Goal: Task Accomplishment & Management: Use online tool/utility

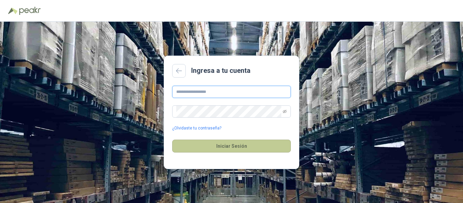
type input "**********"
click at [251, 147] on button "Iniciar Sesión" at bounding box center [231, 146] width 119 height 13
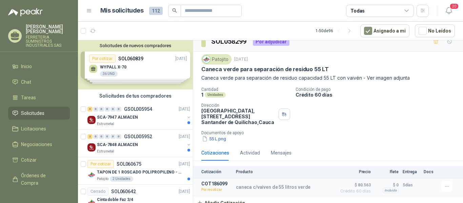
scroll to position [13, 0]
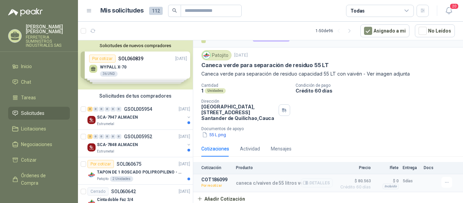
click at [209, 178] on p "COT186099" at bounding box center [217, 179] width 31 height 5
copy p "COT186099"
click at [202, 8] on input "text" at bounding box center [208, 11] width 47 height 12
paste input "*********"
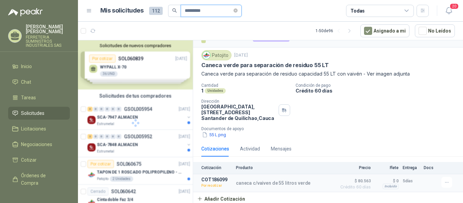
type input "*********"
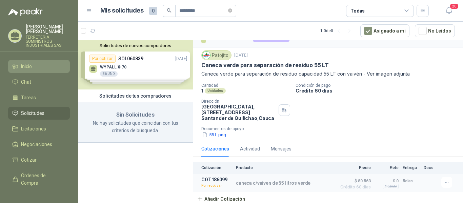
click at [23, 64] on span "Inicio" at bounding box center [26, 66] width 11 height 7
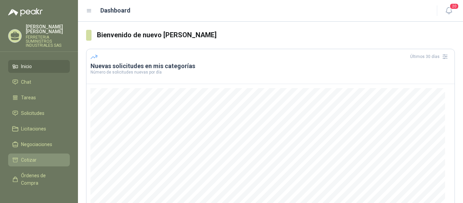
click at [34, 154] on link "Cotizar" at bounding box center [39, 160] width 62 height 13
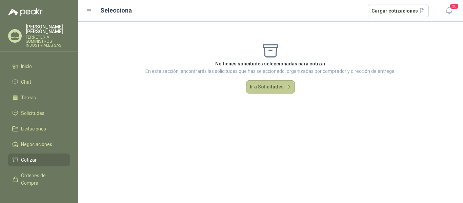
click at [263, 82] on button "Ir a Solicitudes" at bounding box center [270, 87] width 49 height 14
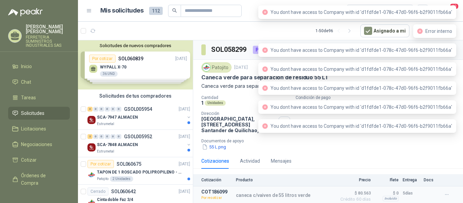
click at [340, 146] on div "55 L.png" at bounding box center [331, 147] width 259 height 7
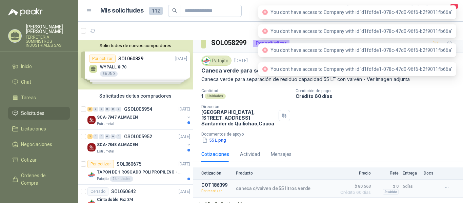
scroll to position [13, 0]
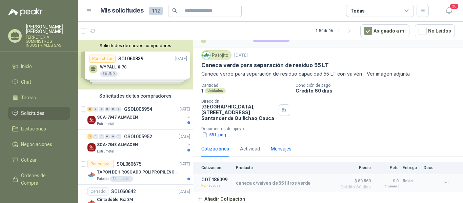
click at [289, 147] on div "Mensajes" at bounding box center [281, 148] width 21 height 7
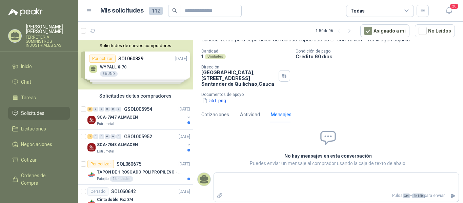
scroll to position [47, 0]
click at [259, 113] on div "Actividad" at bounding box center [250, 113] width 20 height 7
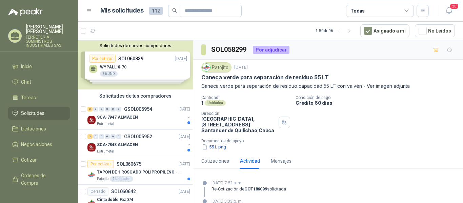
scroll to position [50, 0]
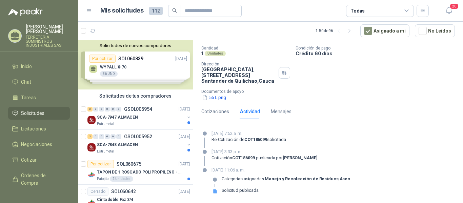
click at [245, 169] on p "[DATE] 11:06 a. m." at bounding box center [281, 170] width 139 height 7
click at [247, 154] on p "[DATE] 3:33 p. m." at bounding box center [265, 152] width 106 height 7
click at [216, 114] on div "Cotizaciones" at bounding box center [216, 111] width 28 height 7
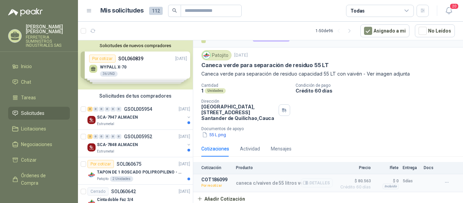
click at [209, 180] on p "COT186099" at bounding box center [217, 179] width 31 height 5
click at [370, 73] on p "Caneca verde para separación de residuo capacidad 55 LT con vaivén - Ver imagen…" at bounding box center [329, 73] width 254 height 7
click at [384, 73] on p "Caneca verde para separación de residuo capacidad 55 LT con vaivén - Ver imagen…" at bounding box center [329, 73] width 254 height 7
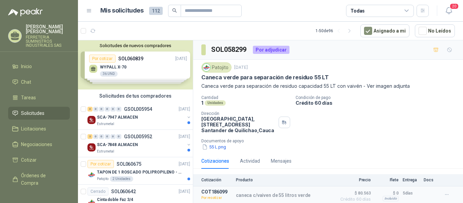
click at [207, 68] on img at bounding box center [206, 67] width 7 height 7
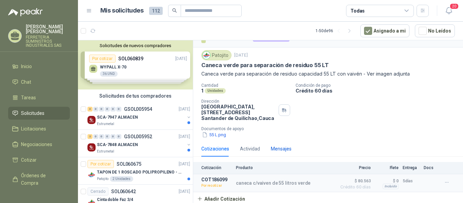
click at [279, 147] on div "Mensajes" at bounding box center [281, 148] width 21 height 7
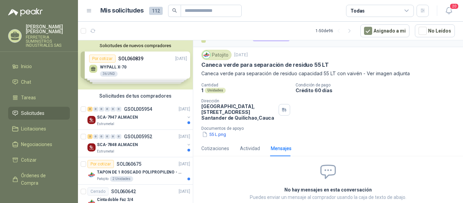
scroll to position [47, 0]
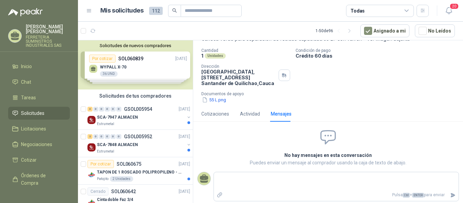
click at [202, 180] on icon at bounding box center [204, 178] width 8 height 6
click at [246, 111] on div "Actividad" at bounding box center [250, 113] width 20 height 7
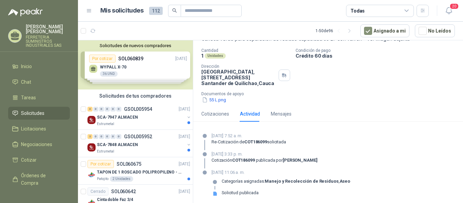
scroll to position [50, 0]
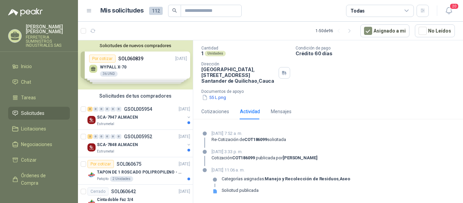
click at [256, 180] on p "Categorías asignadas: Manejo y Recolección de Residuos , Aseo" at bounding box center [286, 178] width 129 height 5
click at [286, 180] on strong "Manejo y Recolección de Residuos" at bounding box center [302, 178] width 74 height 5
drag, startPoint x: 235, startPoint y: 153, endPoint x: 206, endPoint y: 154, distance: 29.5
click at [234, 153] on p "[DATE] 3:33 p. m." at bounding box center [265, 152] width 106 height 7
click at [226, 158] on div "Cotización COT186099 publicada por [PERSON_NAME]" at bounding box center [265, 157] width 106 height 5
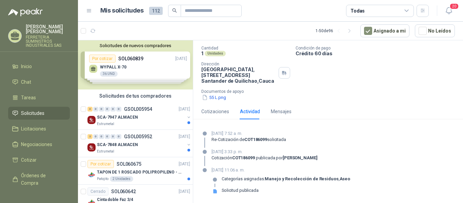
click at [225, 135] on p "[DATE] 7:52 a. m." at bounding box center [249, 133] width 75 height 7
click at [212, 109] on div "Cotizaciones" at bounding box center [216, 111] width 28 height 7
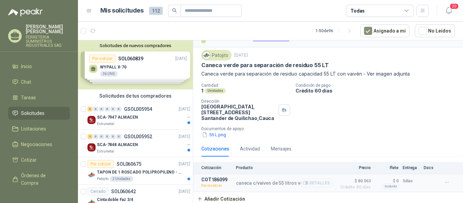
click at [211, 186] on p "Por recotizar" at bounding box center [217, 186] width 31 height 7
click at [203, 187] on p "Por recotizar" at bounding box center [217, 186] width 31 height 7
click at [260, 187] on div "caneca c/vaiven de 55 litros verde Detalles" at bounding box center [284, 183] width 97 height 12
click at [270, 182] on p "caneca c/vaiven de 55 litros verde" at bounding box center [273, 182] width 75 height 5
click at [295, 182] on p "caneca c/vaiven de 55 litros verde" at bounding box center [273, 182] width 75 height 5
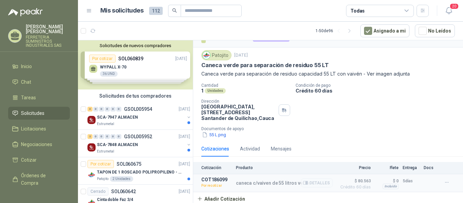
click at [383, 182] on p "$ 0" at bounding box center [387, 181] width 24 height 8
click at [388, 187] on div "Incluido" at bounding box center [391, 186] width 16 height 5
click at [403, 180] on p "5 días" at bounding box center [411, 181] width 17 height 8
click at [414, 177] on p "5 días" at bounding box center [411, 181] width 17 height 8
click at [421, 12] on icon "button" at bounding box center [423, 11] width 6 height 6
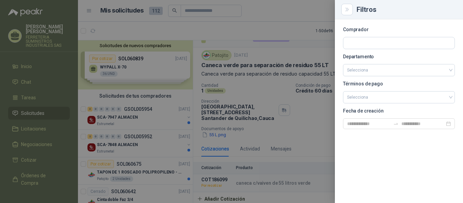
click at [361, 63] on section "Comprador Departamento Selecciona Términos de pago Selecciona Fecha de creación" at bounding box center [399, 78] width 112 height 102
click at [351, 10] on button "Close" at bounding box center [348, 10] width 12 height 12
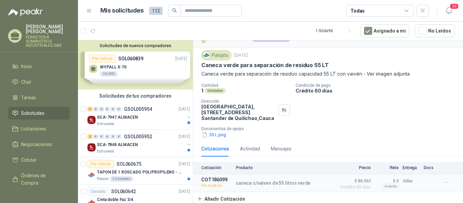
click at [270, 144] on div "Cotizaciones Actividad Mensajes" at bounding box center [247, 149] width 90 height 16
